Goal: Task Accomplishment & Management: Use online tool/utility

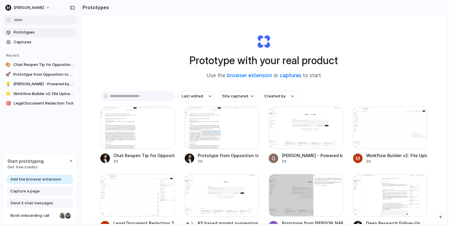
click at [294, 77] on link "captures" at bounding box center [291, 75] width 22 height 6
click at [256, 74] on link "browser extension" at bounding box center [249, 75] width 45 height 6
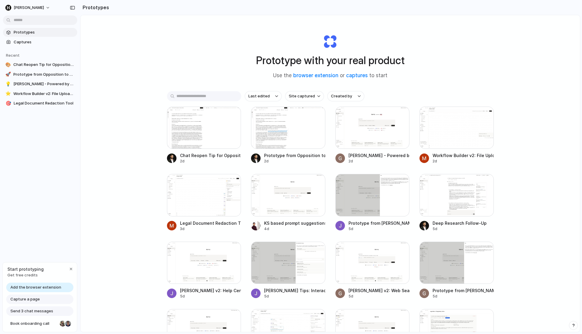
click at [36, 226] on span "Capture a page" at bounding box center [24, 299] width 29 height 6
click at [34, 43] on span "Captures" at bounding box center [44, 42] width 61 height 6
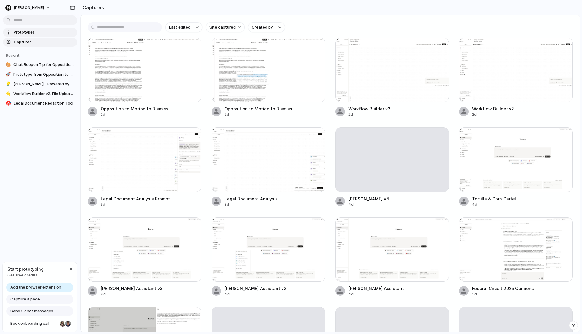
click at [31, 33] on span "Prototypes" at bounding box center [44, 32] width 61 height 6
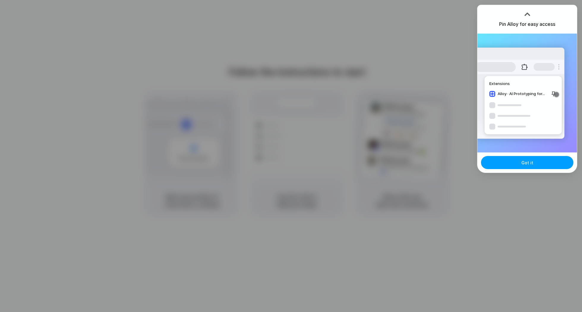
click at [529, 156] on div "Got it" at bounding box center [526, 162] width 99 height 20
click at [528, 158] on button "Got it" at bounding box center [527, 162] width 92 height 13
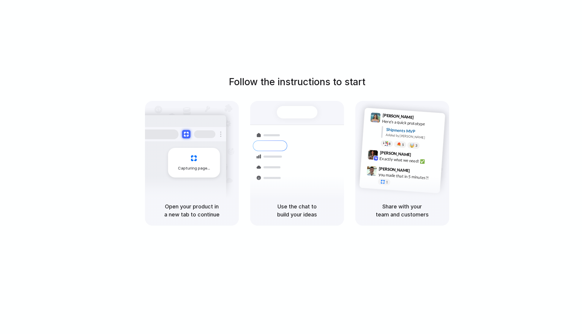
click at [291, 167] on div at bounding box center [291, 167] width 0 height 0
click at [500, 103] on div "Follow the instructions to start Capturing page Open your product in a new tab …" at bounding box center [297, 150] width 582 height 151
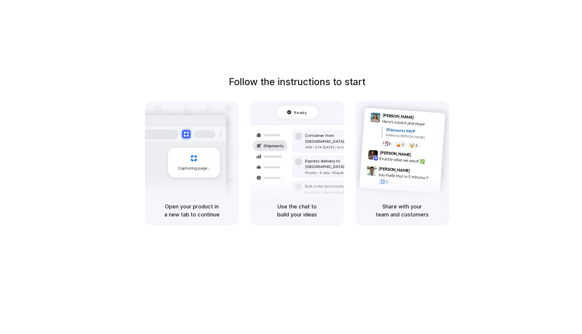
click at [528, 95] on div "Follow the instructions to start Capturing page Open your product in a new tab …" at bounding box center [297, 150] width 582 height 151
click at [291, 167] on div at bounding box center [291, 167] width 0 height 0
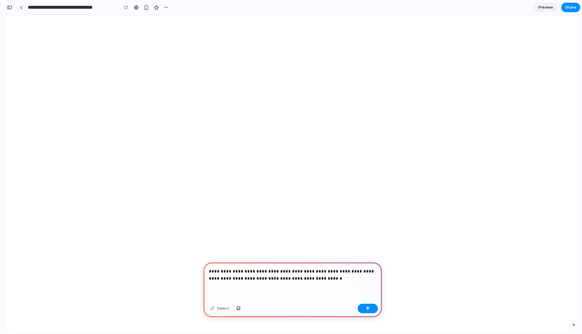
click at [354, 307] on div "Select" at bounding box center [292, 309] width 178 height 16
click at [362, 308] on button "button" at bounding box center [367, 309] width 20 height 10
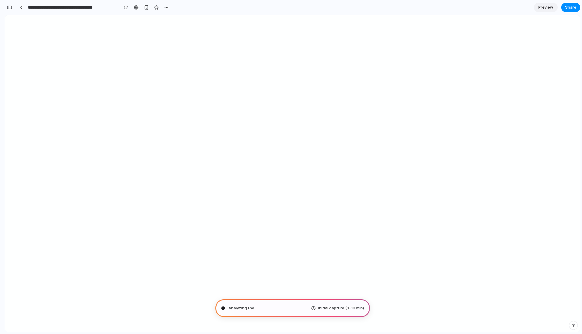
type input "**********"
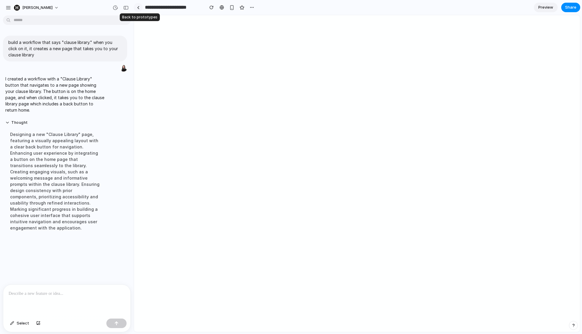
click at [140, 7] on link at bounding box center [138, 7] width 9 height 9
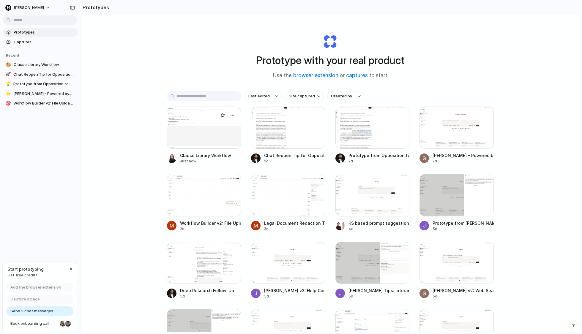
click at [195, 127] on div at bounding box center [204, 128] width 74 height 42
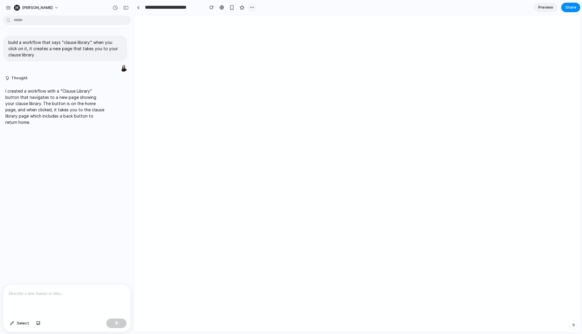
click at [250, 7] on div "button" at bounding box center [251, 7] width 5 height 5
click at [293, 63] on div "Duplicate Delete" at bounding box center [291, 167] width 582 height 334
click at [37, 325] on div "button" at bounding box center [38, 324] width 4 height 4
click at [79, 250] on div at bounding box center [66, 261] width 127 height 31
click at [117, 320] on button "button" at bounding box center [116, 324] width 20 height 10
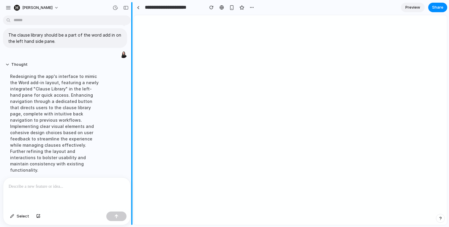
scroll to position [109, 0]
